Goal: Navigation & Orientation: Find specific page/section

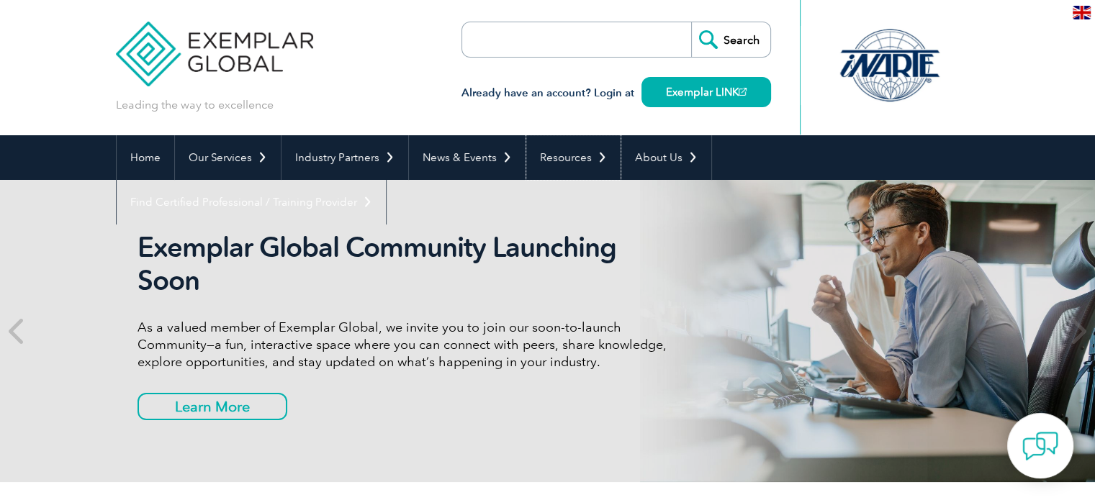
click at [607, 158] on link "Resources" at bounding box center [573, 157] width 94 height 45
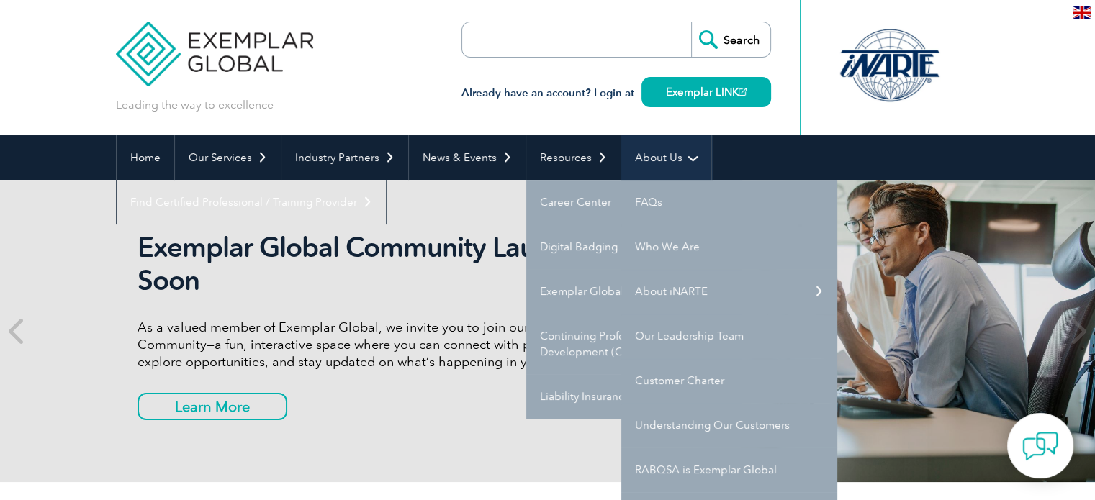
click at [657, 158] on link "About Us" at bounding box center [666, 157] width 90 height 45
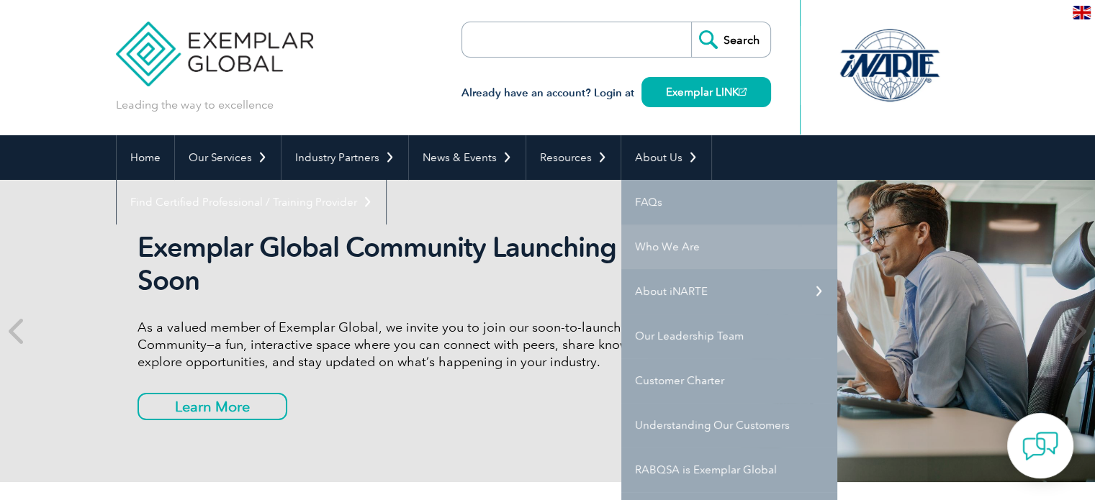
click at [667, 244] on link "Who We Are" at bounding box center [729, 247] width 216 height 45
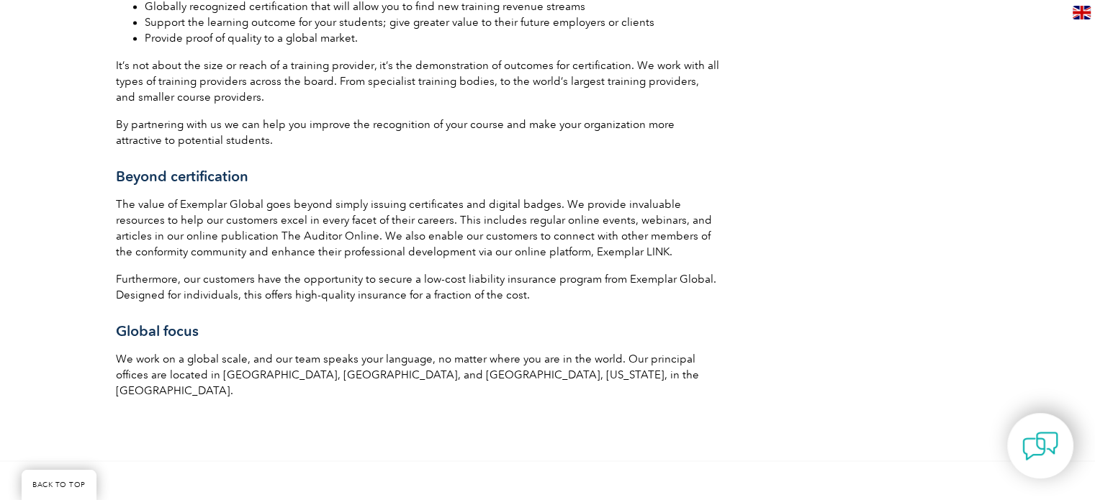
scroll to position [2216, 0]
